Goal: Check status: Check status

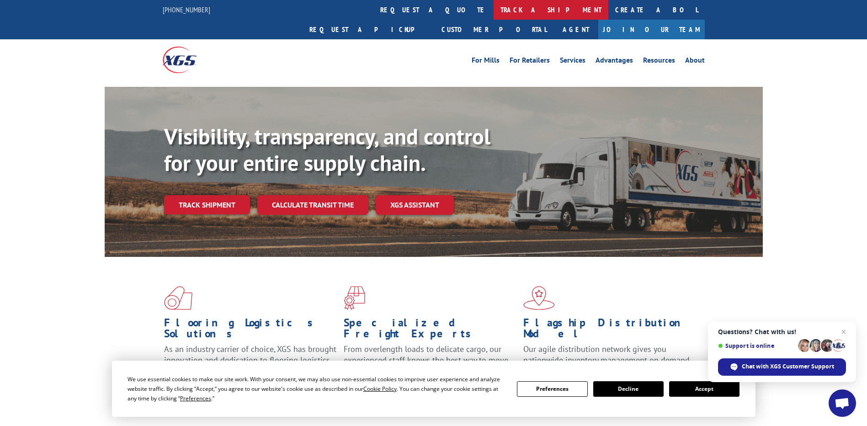
click at [494, 13] on link "track a shipment" at bounding box center [551, 10] width 115 height 20
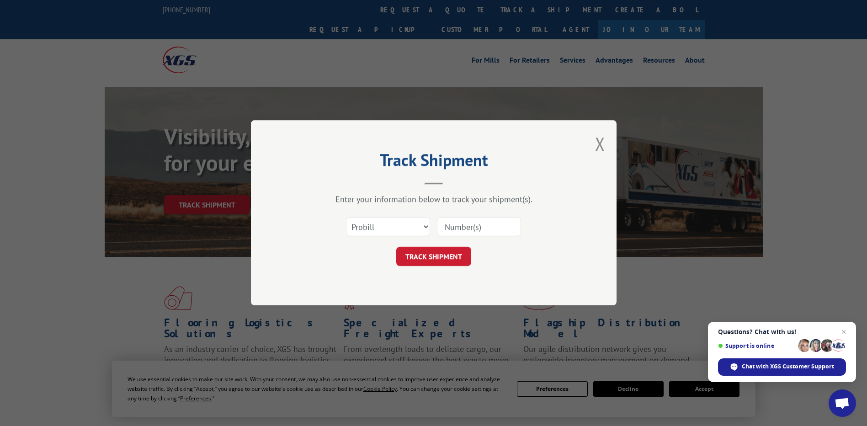
click at [444, 229] on input at bounding box center [479, 227] width 84 height 19
paste input "16566658"
type input "16566658"
click at [445, 250] on button "TRACK SHIPMENT" at bounding box center [433, 256] width 75 height 19
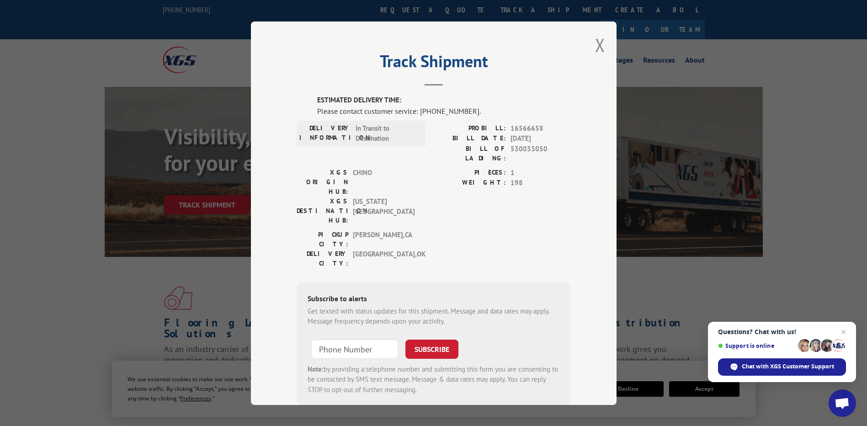
click at [198, 151] on div "Track Shipment ESTIMATED DELIVERY TIME: Please contact customer service: (844) …" at bounding box center [433, 213] width 867 height 426
click at [599, 49] on button "Close modal" at bounding box center [600, 45] width 10 height 24
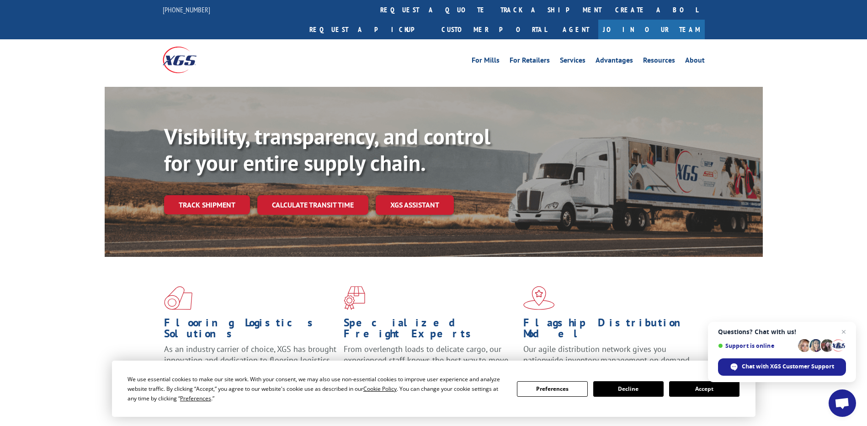
click at [667, 20] on link "Join Our Team" at bounding box center [651, 30] width 107 height 20
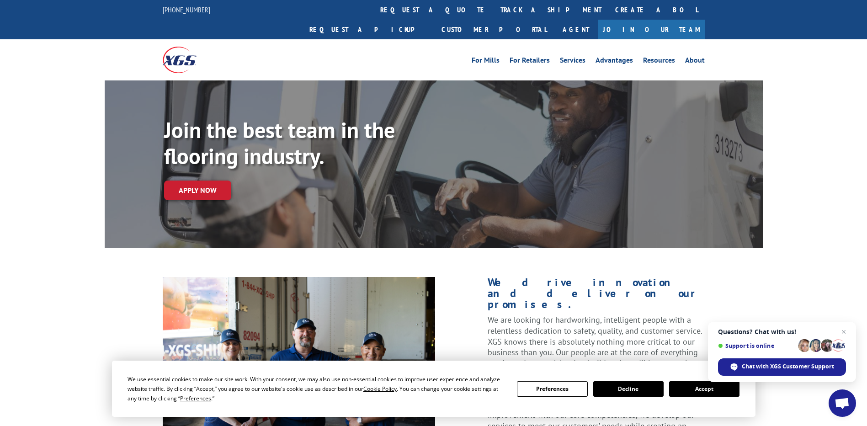
click at [179, 47] on img at bounding box center [180, 60] width 34 height 26
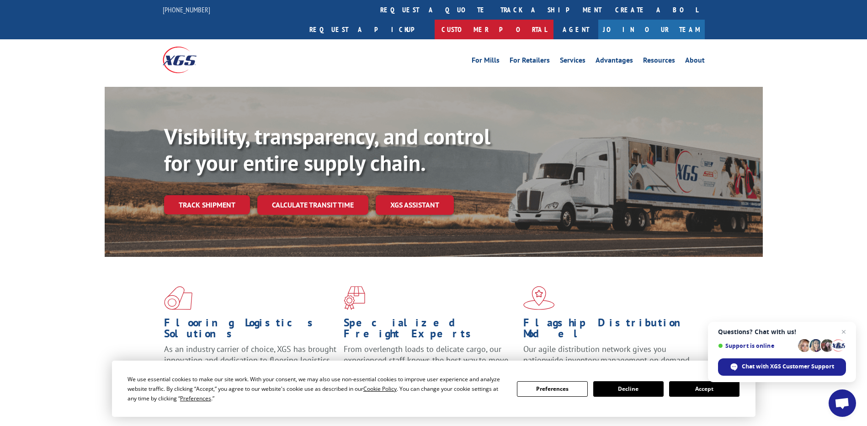
click at [554, 20] on link "Customer Portal" at bounding box center [494, 30] width 119 height 20
